Goal: Transaction & Acquisition: Purchase product/service

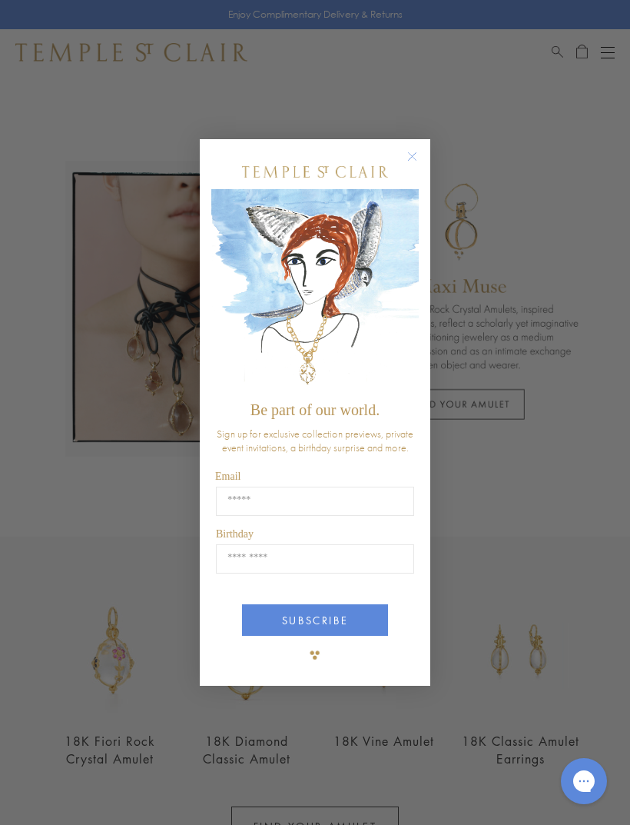
click at [404, 161] on icon "Close dialog" at bounding box center [412, 156] width 19 height 19
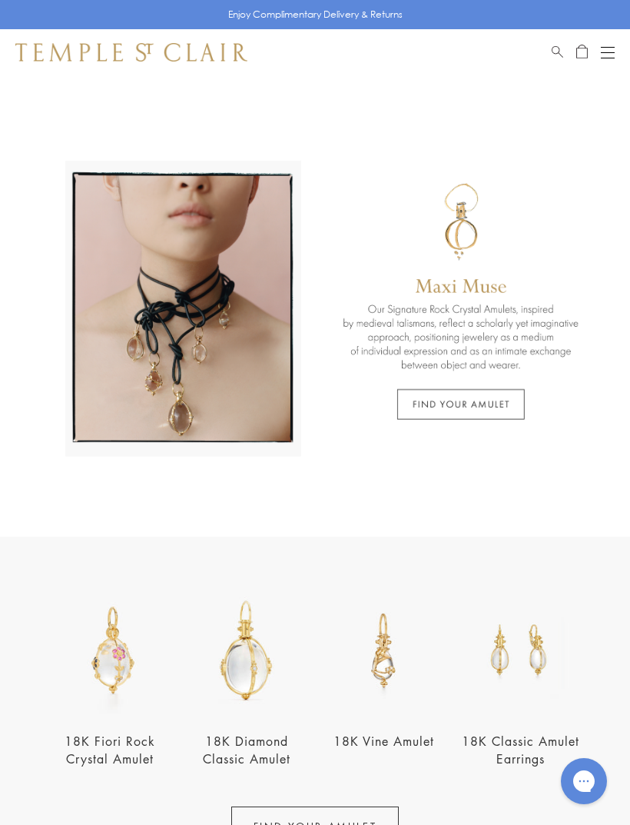
click at [614, 43] on button "Open navigation" at bounding box center [608, 52] width 14 height 18
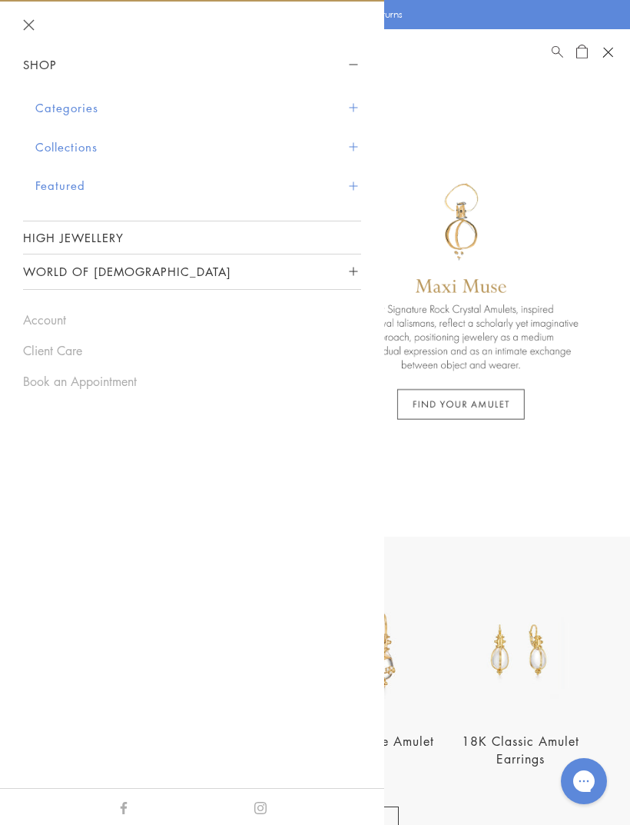
click at [57, 103] on button "Categories" at bounding box center [198, 107] width 326 height 39
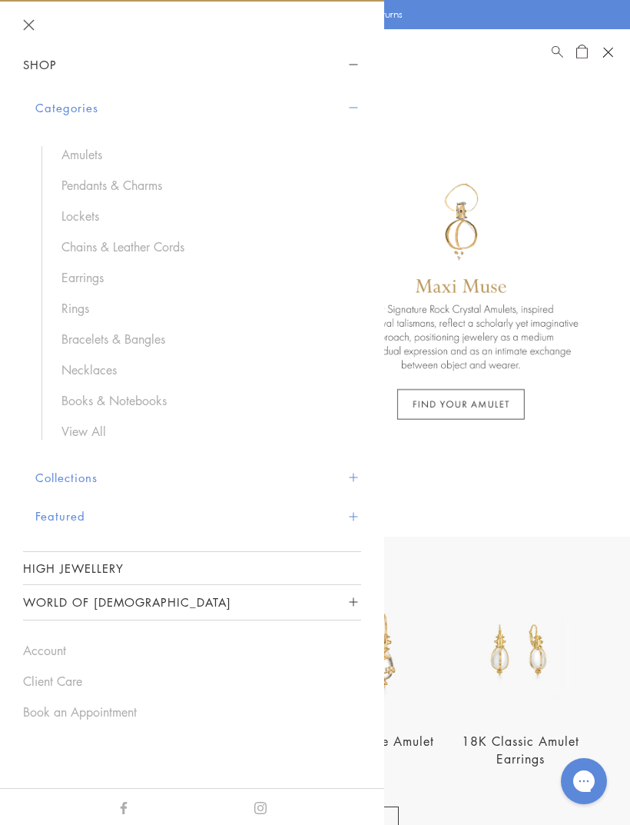
click at [70, 279] on link "Earrings" at bounding box center [204, 277] width 284 height 17
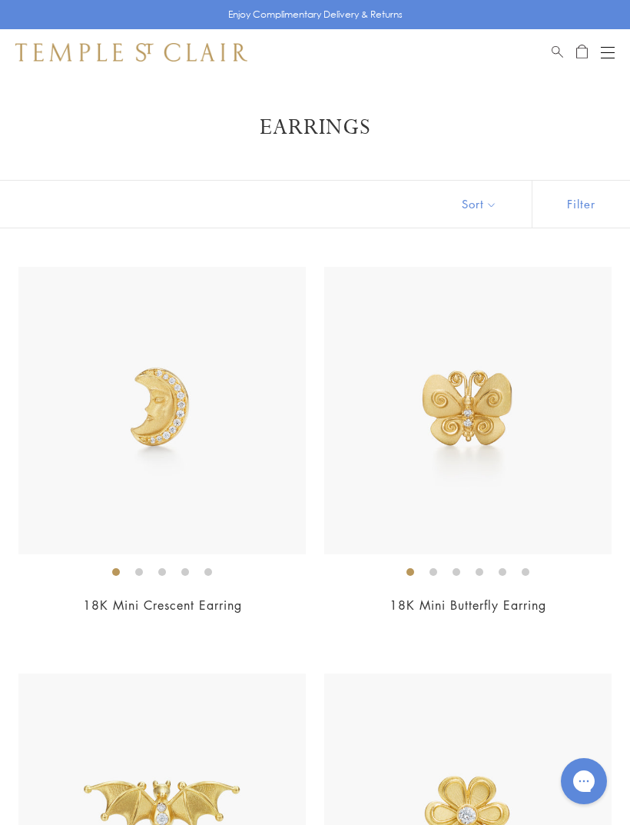
click at [486, 198] on button "Sort" at bounding box center [479, 204] width 105 height 47
click at [477, 205] on button "Sort" at bounding box center [479, 204] width 105 height 47
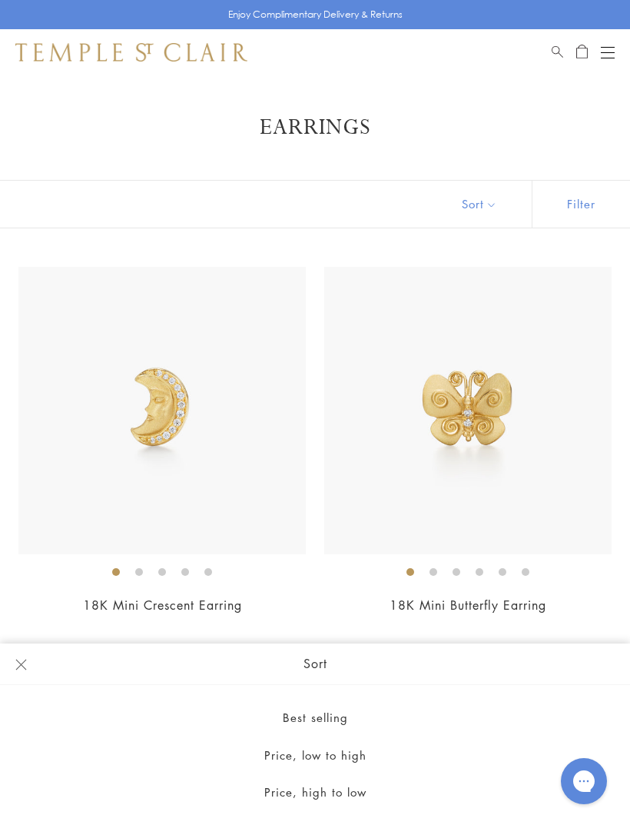
click at [359, 751] on button "Price, low to high" at bounding box center [315, 756] width 630 height 38
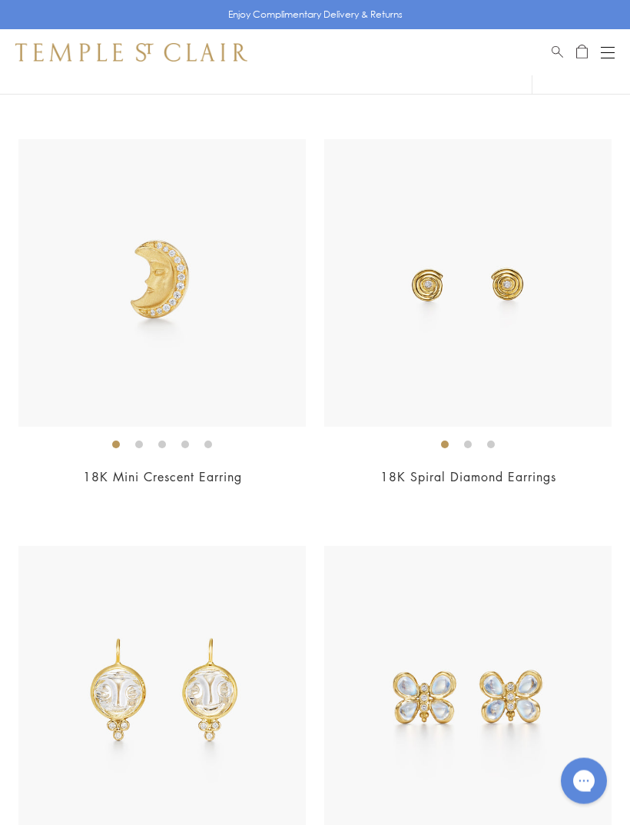
scroll to position [941, 0]
click at [78, 337] on img at bounding box center [162, 283] width 288 height 288
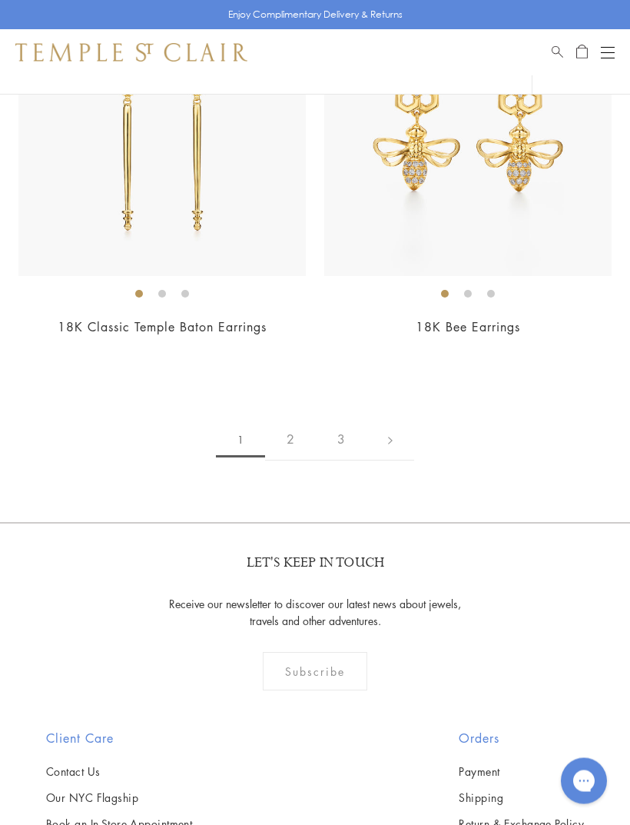
scroll to position [10479, 0]
click at [301, 420] on link "2" at bounding box center [290, 440] width 51 height 42
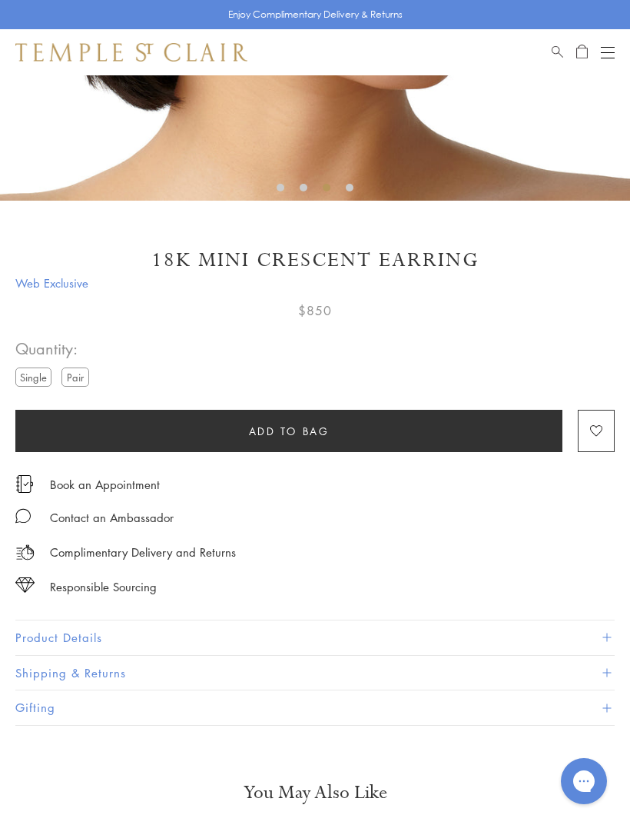
scroll to position [507, 0]
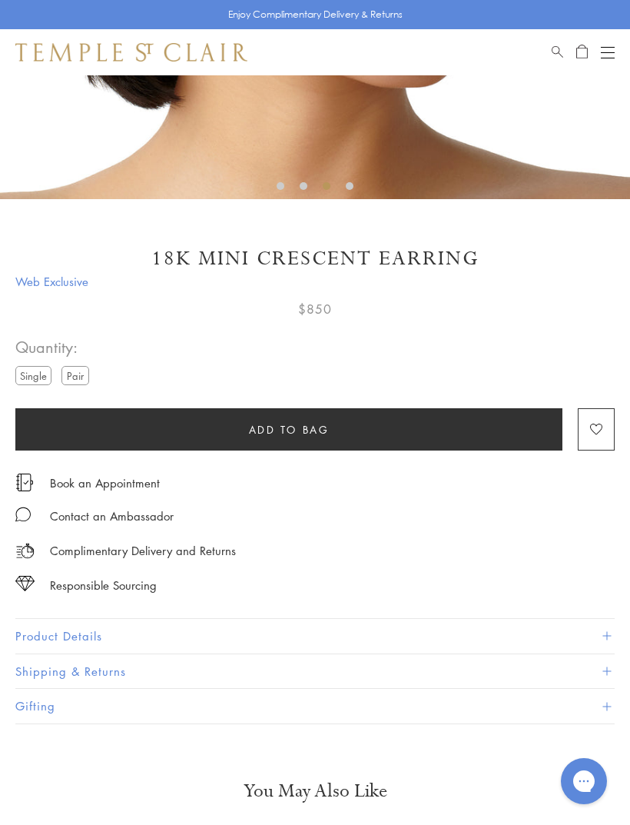
click at [89, 381] on label "Pair" at bounding box center [76, 375] width 28 height 19
click at [23, 374] on label "Single" at bounding box center [33, 375] width 36 height 19
click at [74, 381] on label "Pair" at bounding box center [76, 375] width 28 height 19
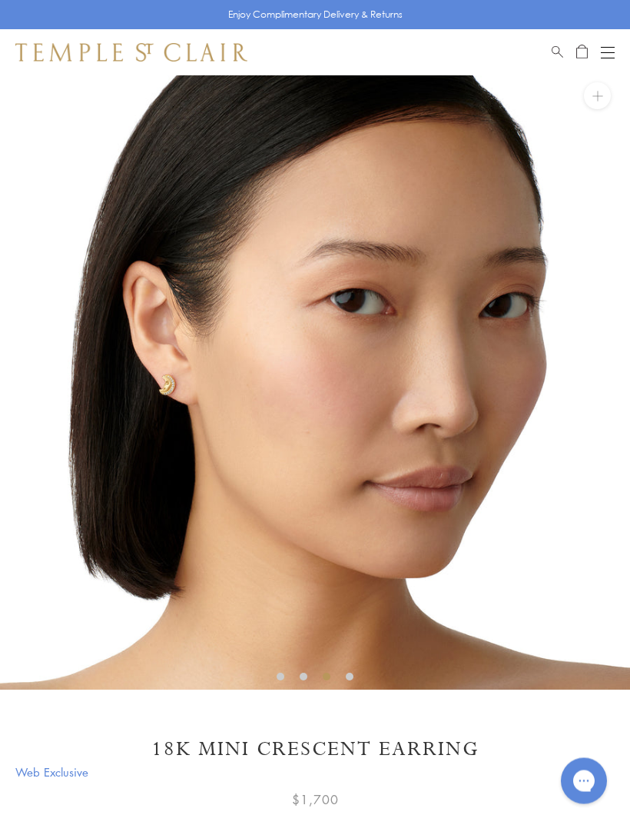
scroll to position [0, 0]
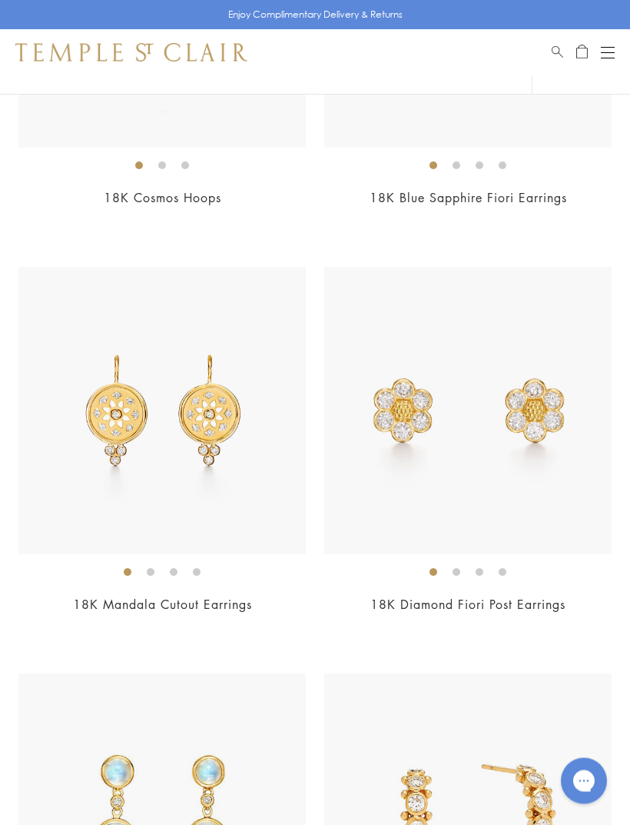
scroll to position [813, 0]
click at [224, 461] on img at bounding box center [162, 411] width 288 height 288
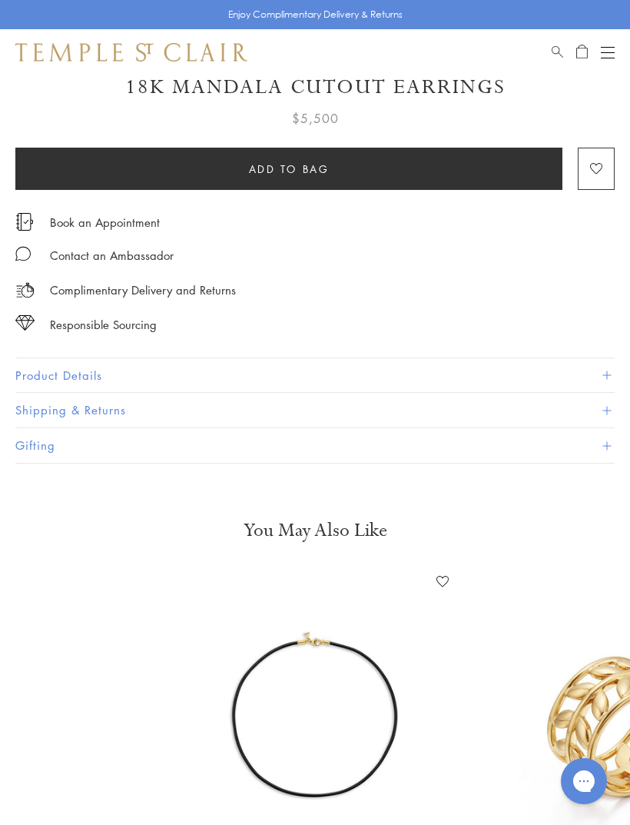
scroll to position [679, 0]
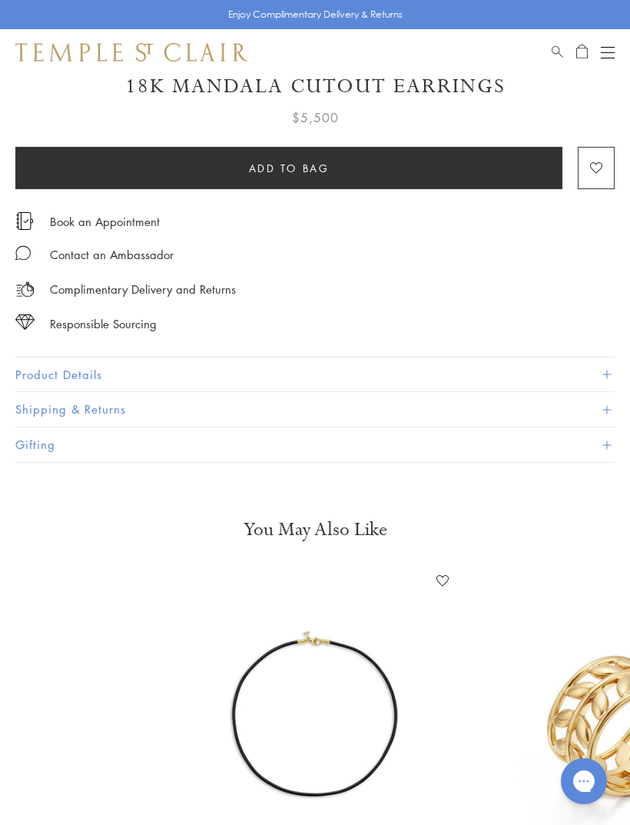
click at [230, 368] on button "Product Details" at bounding box center [315, 374] width 600 height 35
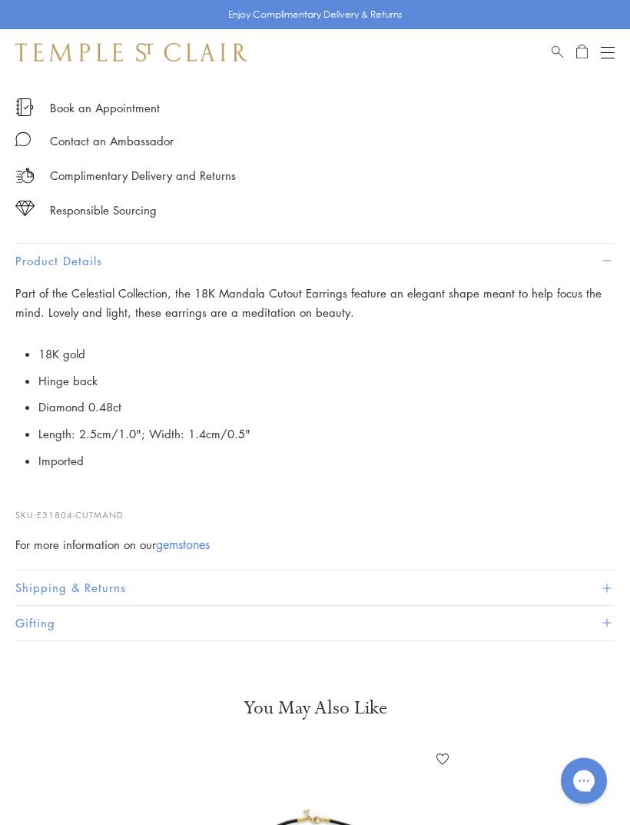
scroll to position [788, 0]
